Goal: Information Seeking & Learning: Learn about a topic

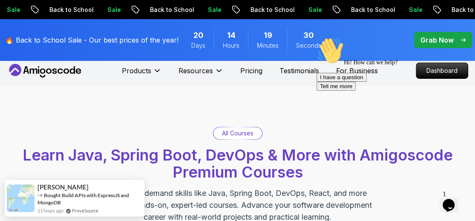
scroll to position [6, 0]
click at [435, 46] on div "Hi! How can we help? I have a question Tell me more" at bounding box center [394, 64] width 154 height 54
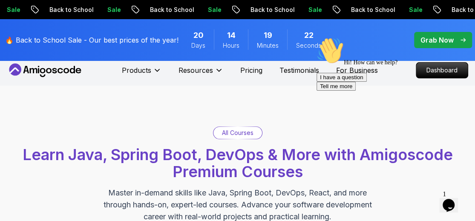
click at [441, 41] on div "Hi! How can we help? I have a question Tell me more" at bounding box center [394, 64] width 154 height 54
click at [446, 43] on div "Hi! How can we help? I have a question Tell me more" at bounding box center [394, 64] width 154 height 54
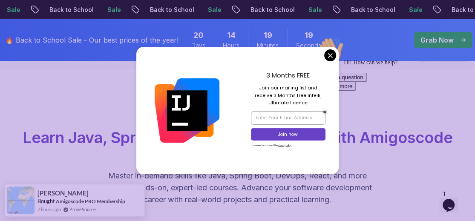
scroll to position [23, 0]
click at [324, 54] on div "3 Months FREE Join our mailing list and receive 3 Months free Intellij Ultimate…" at bounding box center [288, 111] width 101 height 128
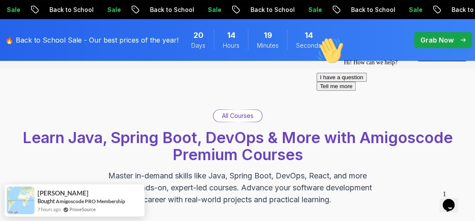
click at [436, 37] on div "Hi! How can we help? I have a question Tell me more" at bounding box center [394, 64] width 154 height 54
click at [451, 41] on div "Hi! How can we help? I have a question Tell me more" at bounding box center [394, 64] width 154 height 54
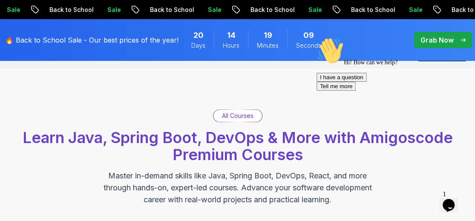
click at [317, 37] on icon "Chat attention grabber" at bounding box center [317, 37] width 0 height 0
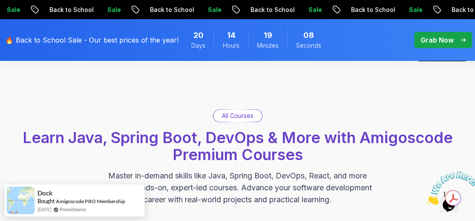
click at [431, 39] on p "Grab Now" at bounding box center [437, 40] width 33 height 10
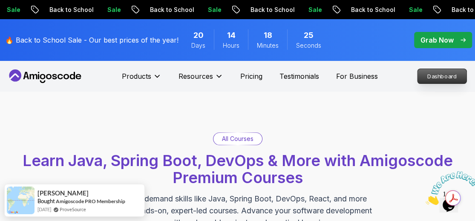
click at [437, 80] on p "Dashboard" at bounding box center [442, 76] width 49 height 14
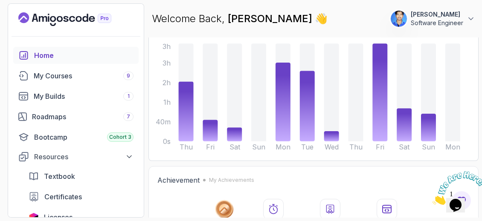
scroll to position [86, 0]
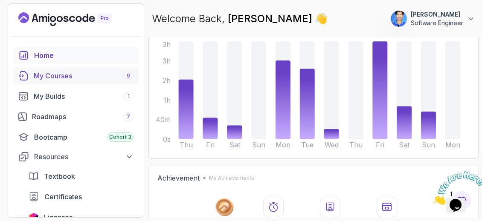
click at [77, 74] on div "My Courses 9" at bounding box center [84, 76] width 100 height 10
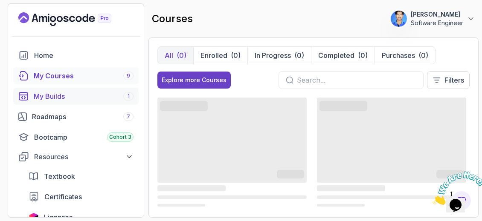
click at [70, 93] on div "My Builds 1" at bounding box center [84, 96] width 100 height 10
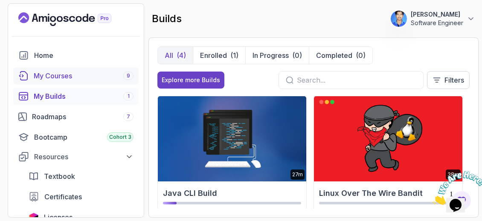
click at [72, 73] on div "My Courses 9" at bounding box center [84, 76] width 100 height 10
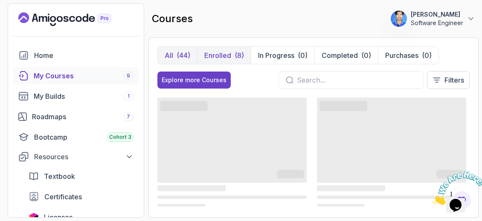
click at [244, 52] on button "Enrolled (8)" at bounding box center [224, 55] width 54 height 17
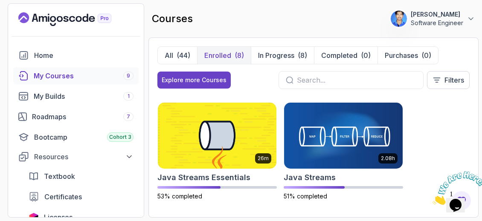
scroll to position [311, 0]
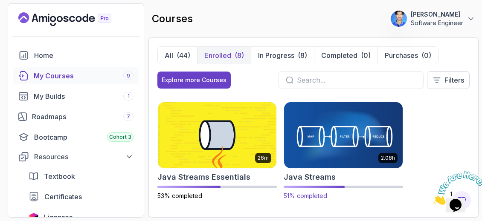
click at [312, 142] on img at bounding box center [343, 136] width 125 height 70
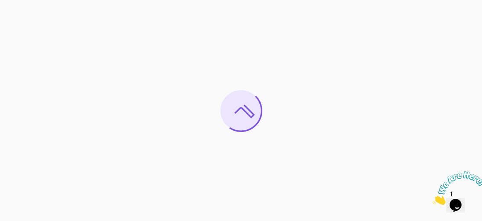
click at [169, 114] on div at bounding box center [241, 110] width 482 height 221
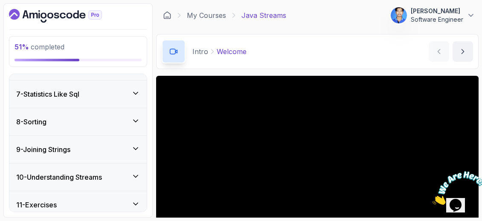
scroll to position [303, 0]
click at [122, 117] on div "8 - Sorting" at bounding box center [78, 122] width 124 height 10
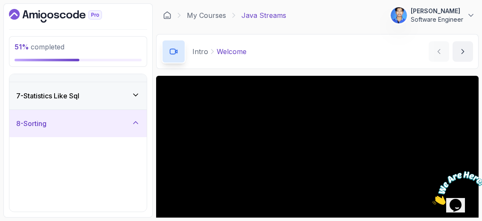
scroll to position [160, 0]
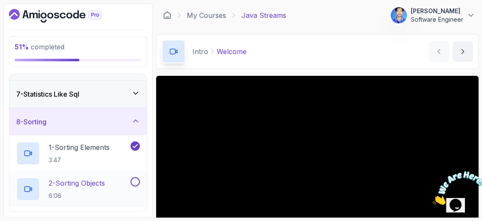
click at [117, 180] on div "2 - Sorting Objects 6:06" at bounding box center [72, 189] width 113 height 24
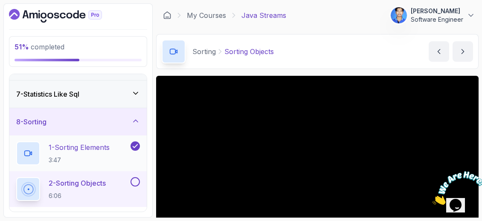
click at [104, 152] on h2 "1 - Sorting Elements 3:47" at bounding box center [79, 153] width 61 height 22
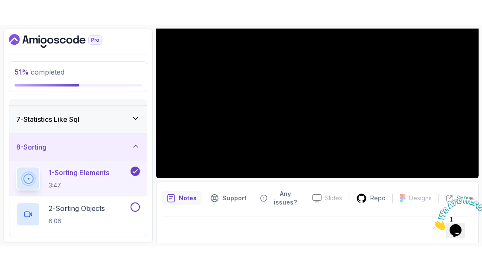
scroll to position [106, 0]
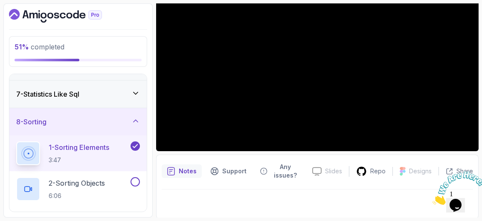
click at [432, 199] on icon "Close" at bounding box center [432, 202] width 0 height 7
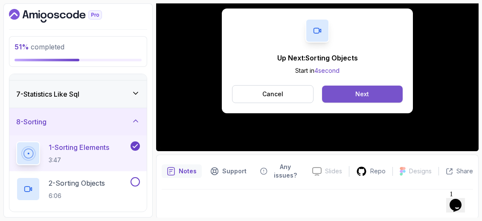
click at [366, 86] on button "Next" at bounding box center [362, 94] width 81 height 17
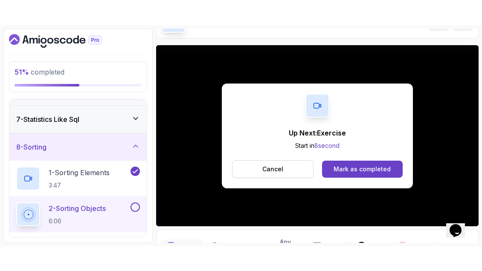
scroll to position [106, 0]
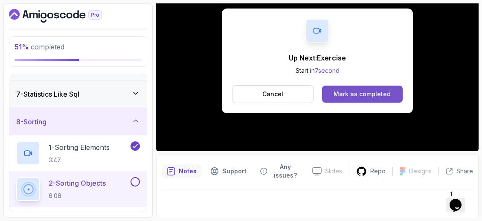
click at [361, 99] on button "Mark as completed" at bounding box center [362, 94] width 81 height 17
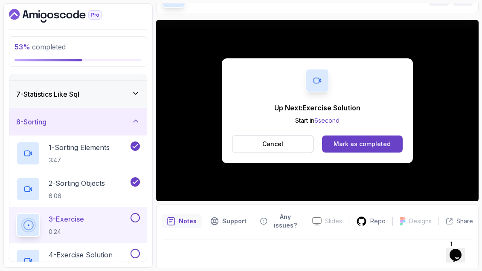
scroll to position [106, 0]
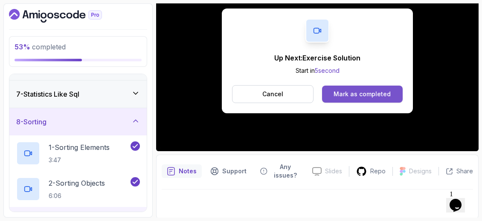
click at [357, 96] on div "Mark as completed" at bounding box center [361, 94] width 57 height 9
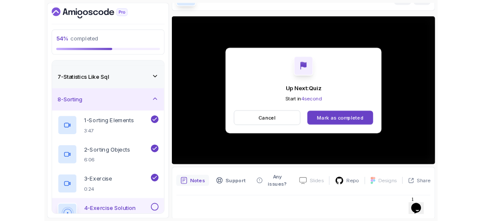
scroll to position [106, 0]
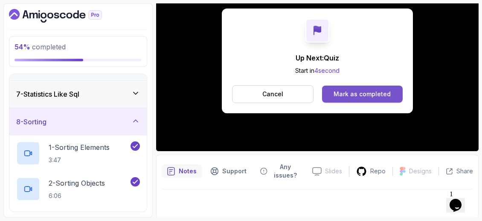
click at [344, 97] on div "Mark as completed" at bounding box center [361, 94] width 57 height 9
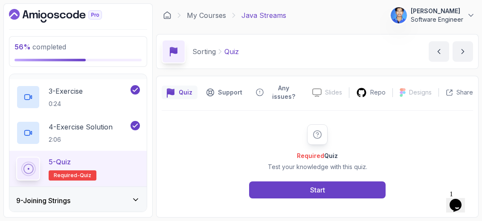
scroll to position [370, 0]
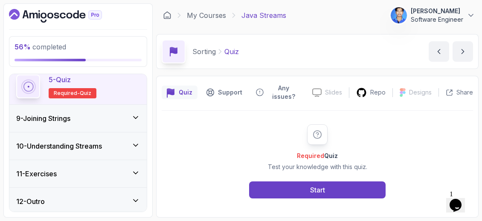
click at [140, 113] on div "9 - Joining Strings" at bounding box center [77, 118] width 137 height 27
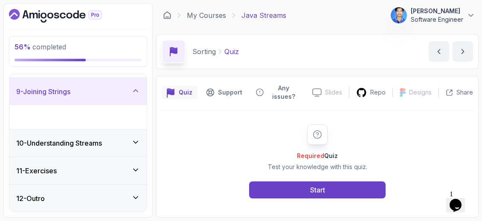
scroll to position [191, 0]
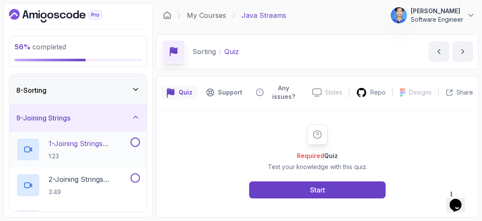
click at [116, 146] on p "1 - Joining Strings Exercise" at bounding box center [89, 144] width 80 height 10
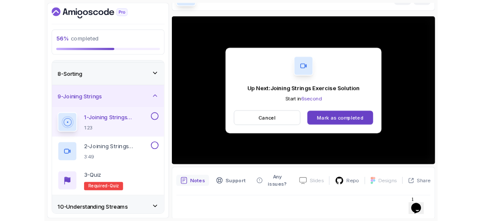
scroll to position [85, 0]
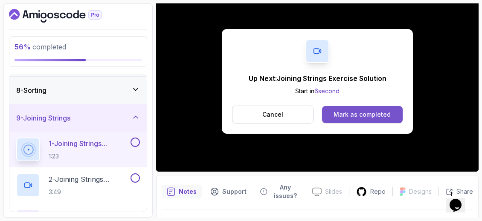
click at [339, 115] on div "Mark as completed" at bounding box center [361, 114] width 57 height 9
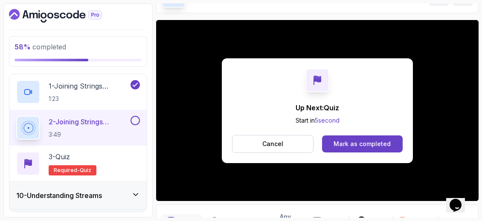
scroll to position [85, 0]
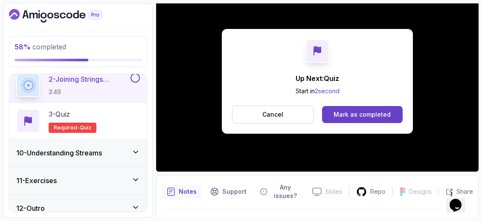
click at [116, 157] on div "10 - Understanding Streams" at bounding box center [77, 152] width 137 height 27
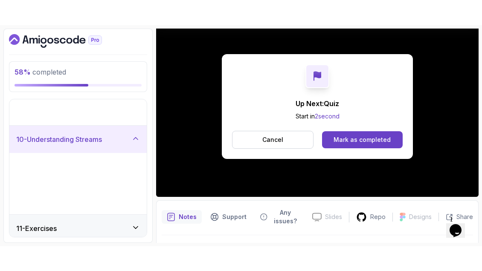
scroll to position [191, 0]
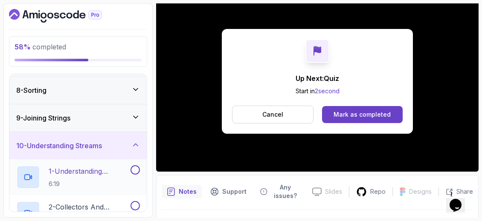
click at [80, 171] on p "1 - Understanding Collectors" at bounding box center [89, 171] width 80 height 10
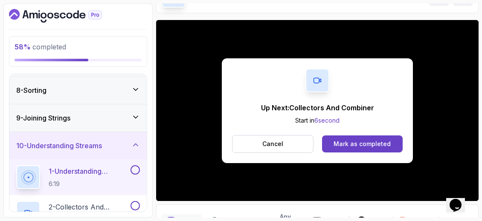
scroll to position [85, 0]
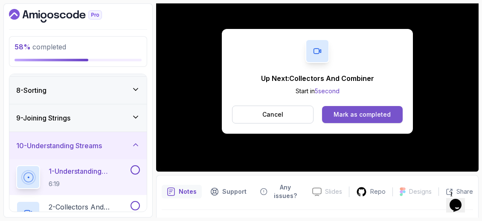
click at [336, 114] on div "Mark as completed" at bounding box center [361, 114] width 57 height 9
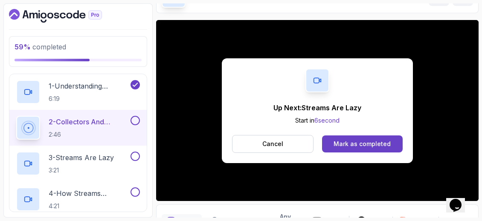
scroll to position [85, 0]
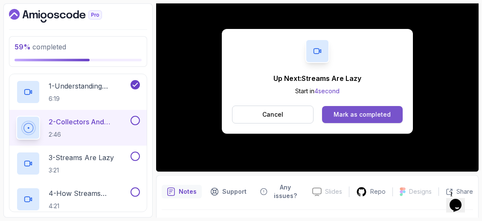
click at [359, 110] on button "Mark as completed" at bounding box center [362, 114] width 81 height 17
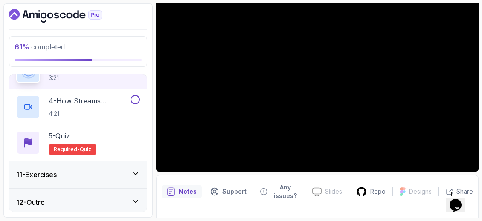
scroll to position [370, 0]
click at [119, 165] on div "11 - Exercises" at bounding box center [77, 173] width 137 height 27
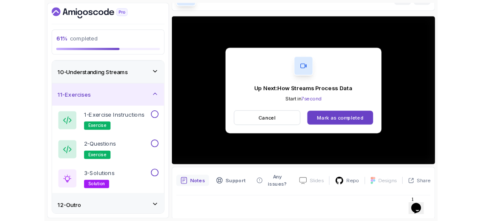
scroll to position [85, 0]
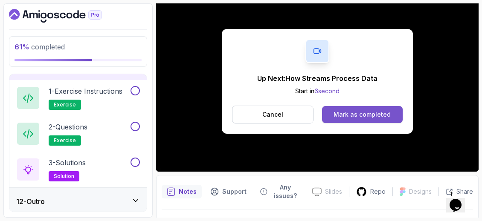
click at [354, 110] on div "Mark as completed" at bounding box center [361, 114] width 57 height 9
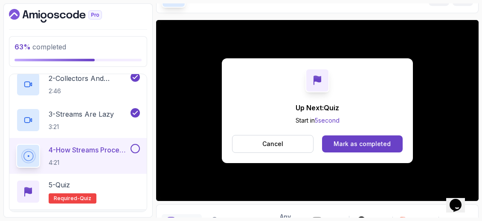
scroll to position [85, 0]
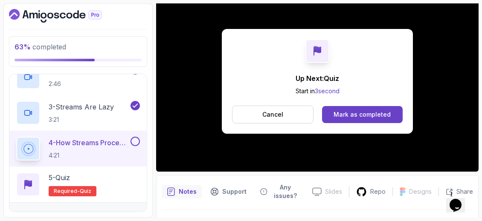
drag, startPoint x: 373, startPoint y: 113, endPoint x: 332, endPoint y: 130, distance: 44.1
click at [373, 114] on div "Mark as completed" at bounding box center [361, 114] width 57 height 9
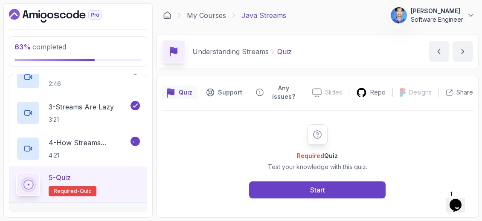
scroll to position [370, 0]
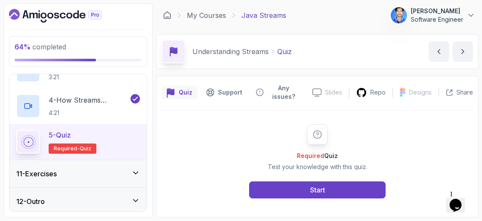
click at [110, 169] on div "11 - Exercises" at bounding box center [78, 174] width 124 height 10
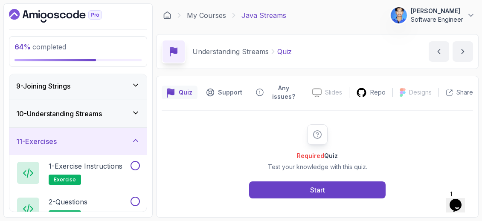
scroll to position [234, 0]
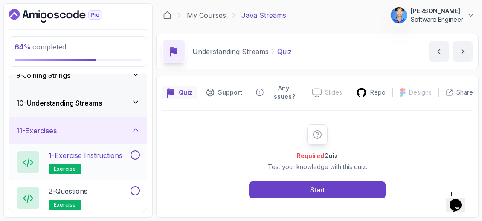
click at [106, 165] on h2 "1 - Exercise Instructions exercise" at bounding box center [86, 163] width 74 height 24
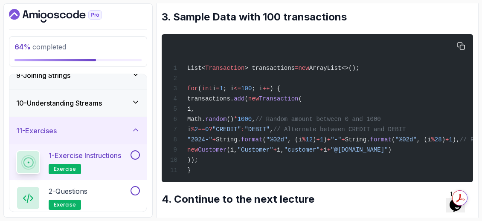
scroll to position [441, 0]
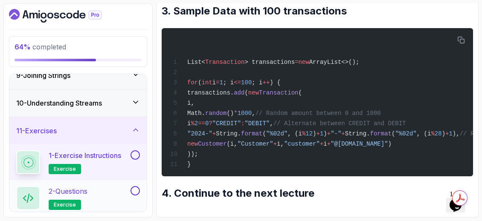
click at [93, 182] on div "2 - Questions exercise" at bounding box center [77, 198] width 137 height 36
click at [86, 194] on h2 "2 - Questions exercise" at bounding box center [68, 198] width 39 height 24
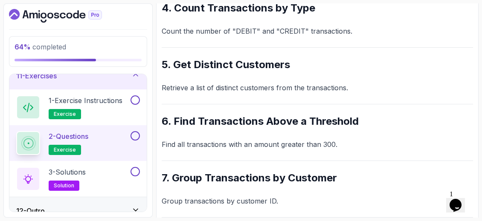
scroll to position [299, 0]
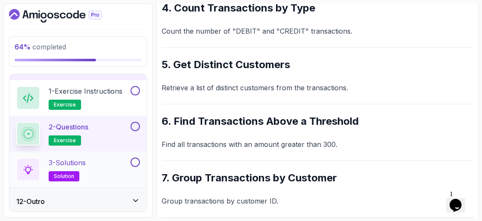
click at [100, 168] on div "3 - Solutions solution" at bounding box center [72, 170] width 113 height 24
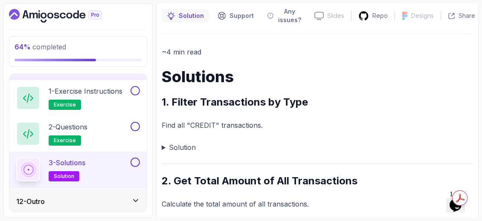
scroll to position [128, 0]
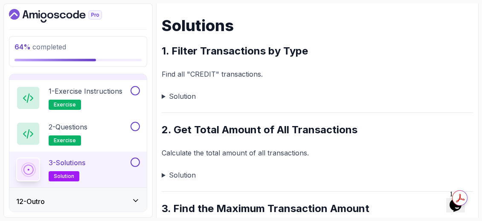
click at [164, 99] on summary "Solution" at bounding box center [317, 96] width 311 height 12
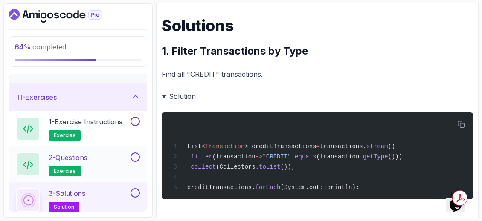
scroll to position [256, 0]
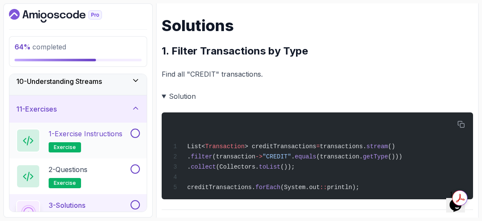
click at [100, 130] on p "1 - Exercise Instructions" at bounding box center [86, 134] width 74 height 10
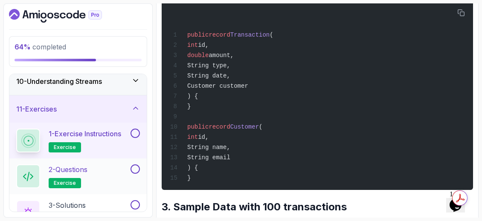
scroll to position [299, 0]
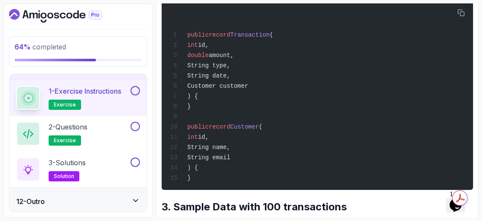
click at [124, 198] on div "12 - Outro" at bounding box center [78, 202] width 124 height 10
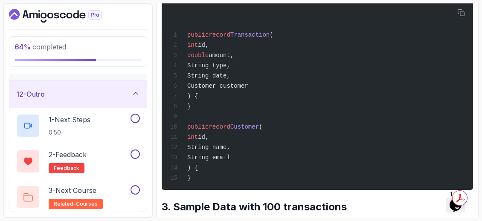
click at [134, 98] on div "12 - Outro" at bounding box center [77, 94] width 137 height 27
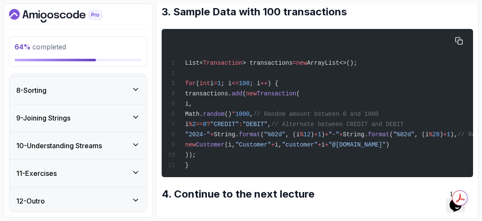
scroll to position [441, 0]
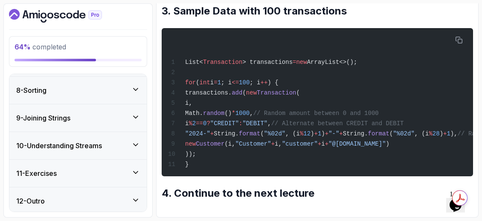
click at [125, 168] on div "11 - Exercises" at bounding box center [78, 173] width 124 height 10
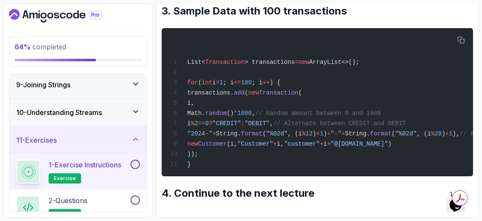
scroll to position [277, 0]
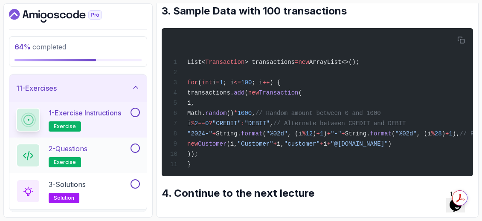
click at [130, 154] on button "2 - Questions exercise" at bounding box center [78, 156] width 124 height 24
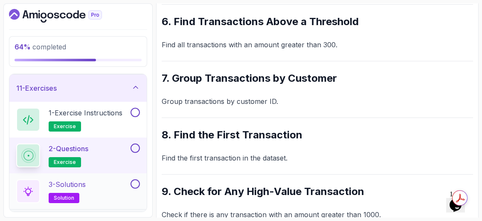
click at [113, 180] on div "3 - Solutions solution" at bounding box center [72, 192] width 113 height 24
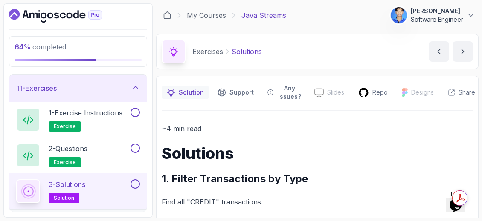
scroll to position [171, 0]
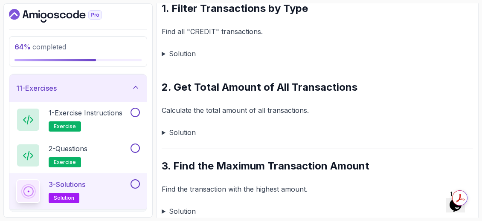
click at [165, 54] on summary "Solution" at bounding box center [317, 54] width 311 height 12
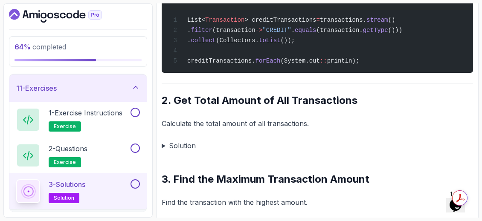
scroll to position [256, 0]
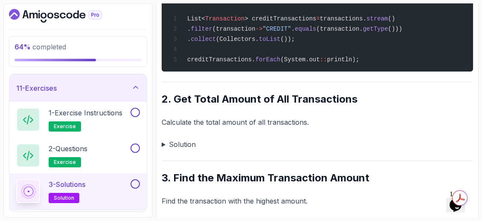
click at [164, 147] on summary "Solution" at bounding box center [317, 145] width 311 height 12
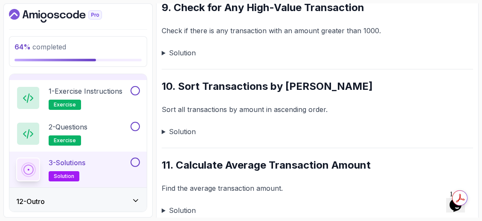
scroll to position [996, 0]
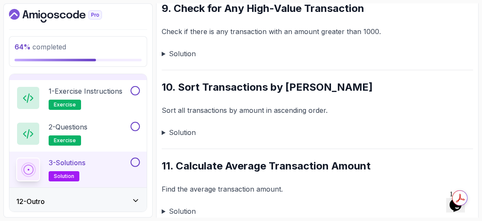
click at [128, 197] on div "12 - Outro" at bounding box center [78, 202] width 124 height 10
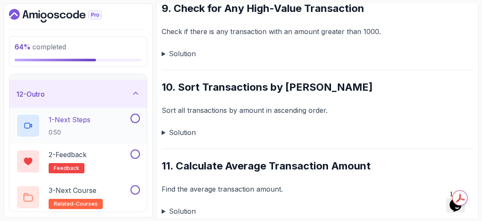
click at [80, 128] on p "0:50" at bounding box center [70, 132] width 42 height 9
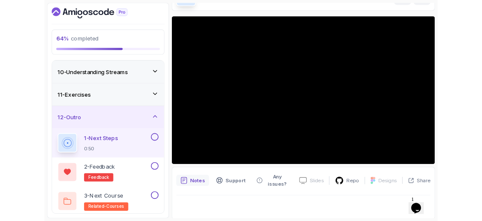
scroll to position [106, 0]
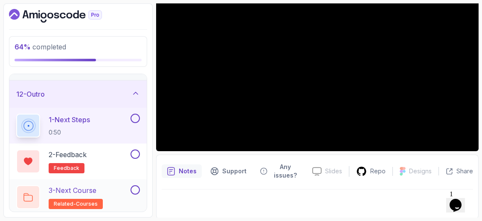
click at [96, 187] on p "3 - Next Course" at bounding box center [73, 191] width 48 height 10
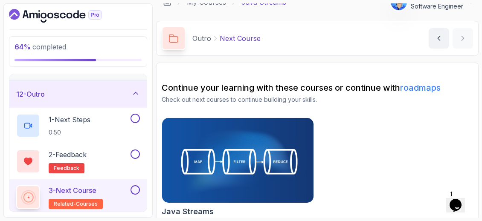
scroll to position [20, 0]
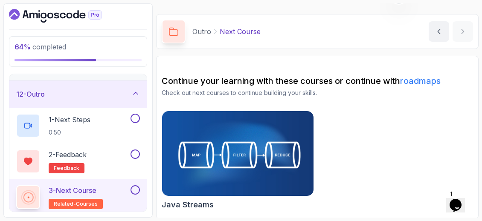
click at [268, 166] on img at bounding box center [237, 153] width 159 height 89
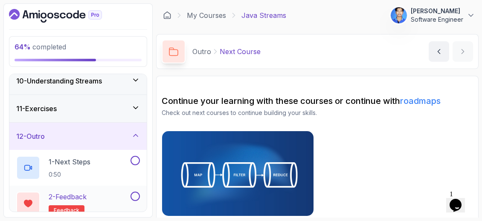
scroll to position [213, 0]
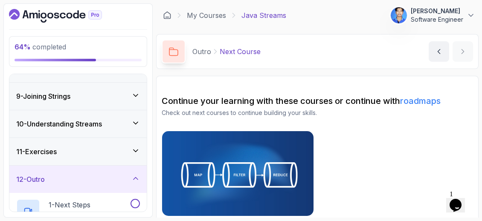
click at [140, 150] on div "11 - Exercises" at bounding box center [77, 151] width 137 height 27
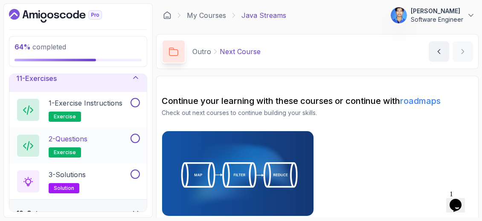
scroll to position [299, 0]
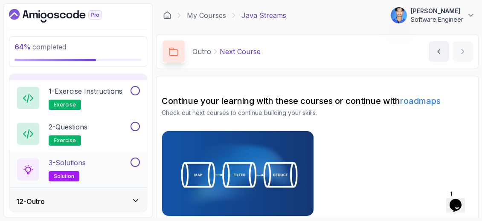
click at [106, 169] on div "3 - Solutions solution" at bounding box center [72, 170] width 113 height 24
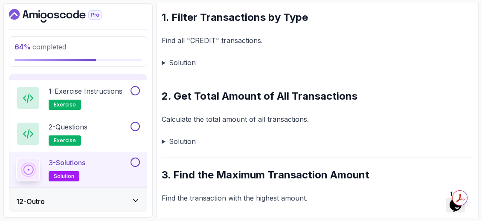
scroll to position [171, 0]
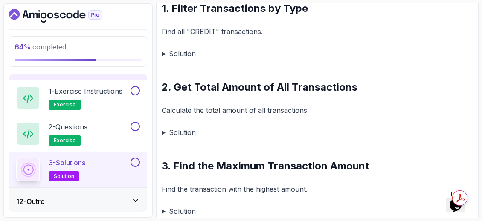
click at [177, 131] on summary "Solution" at bounding box center [317, 133] width 311 height 12
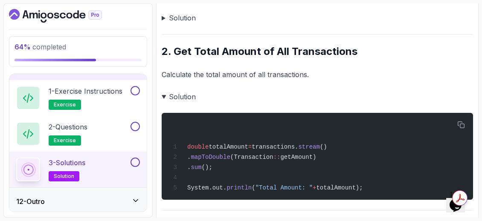
scroll to position [218, 0]
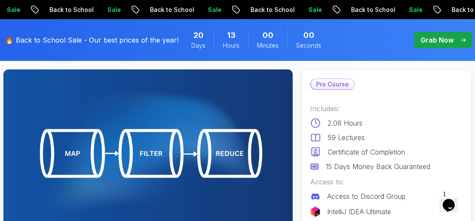
scroll to position [85, 0]
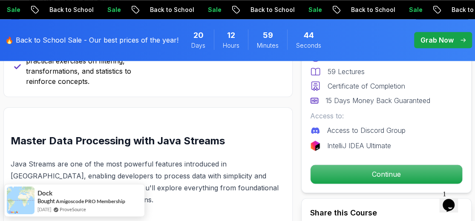
scroll to position [426, 0]
